Goal: Information Seeking & Learning: Learn about a topic

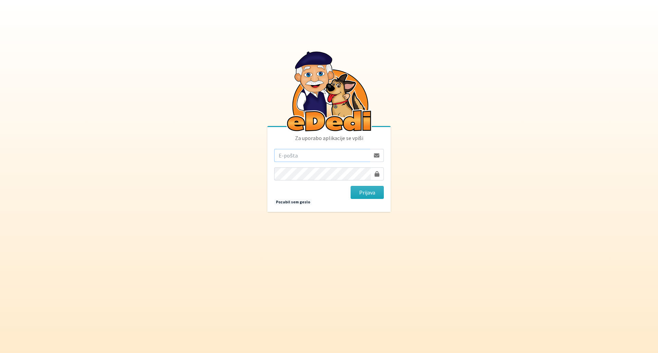
type input "nadja.zlender@erps.si"
click at [364, 200] on div "Za uporabo aplikacije se vpiši nadja.zlender@erps.si Prijava Pozabil sem geslo" at bounding box center [328, 169] width 123 height 85
click at [366, 195] on button "Prijava" at bounding box center [367, 192] width 33 height 13
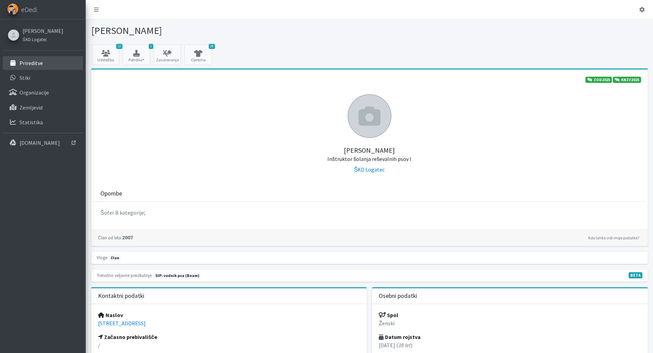
click at [48, 65] on link "Prireditve" at bounding box center [43, 63] width 80 height 14
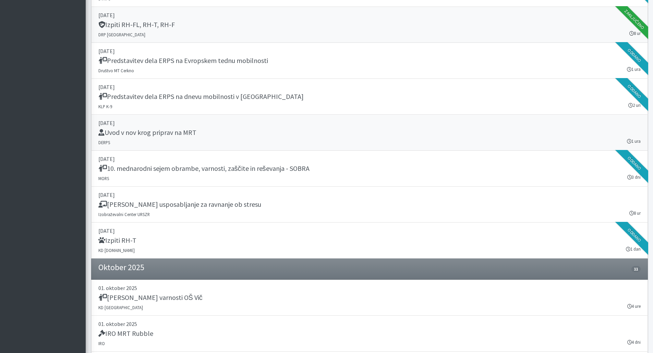
scroll to position [1131, 0]
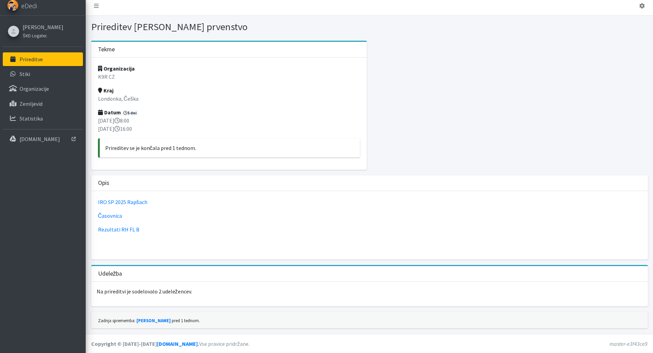
scroll to position [4, 0]
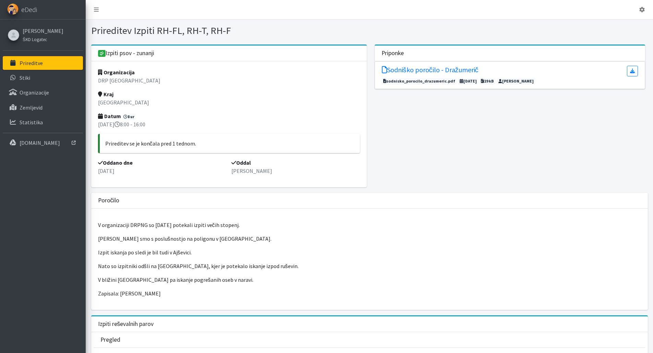
drag, startPoint x: 235, startPoint y: 238, endPoint x: 243, endPoint y: 294, distance: 56.5
click at [243, 294] on div "V organizaciji DRPNG so 20.9.25 potekali izpiti večih stopenj. Začeli smo s pos…" at bounding box center [369, 259] width 557 height 101
click at [161, 289] on div "V organizaciji DRPNG so 20.9.25 potekali izpiti večih stopenj. Začeli smo s pos…" at bounding box center [369, 259] width 557 height 101
click at [412, 72] on h5 "Sodniško poročilo - Dražumerič" at bounding box center [430, 70] width 97 height 8
click at [39, 41] on small "ŠKD Logatec" at bounding box center [35, 39] width 24 height 5
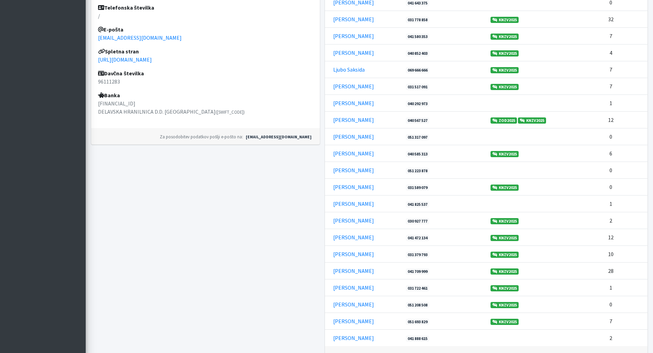
scroll to position [299, 0]
